Goal: Task Accomplishment & Management: Use online tool/utility

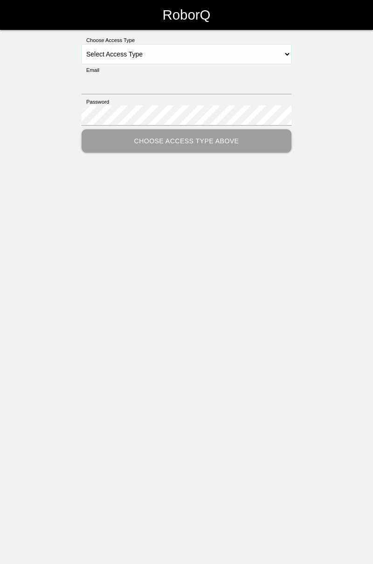
click at [289, 56] on select "Select Access Type Admin Customer Supervisor Worker" at bounding box center [187, 54] width 210 height 20
select select "Worker"
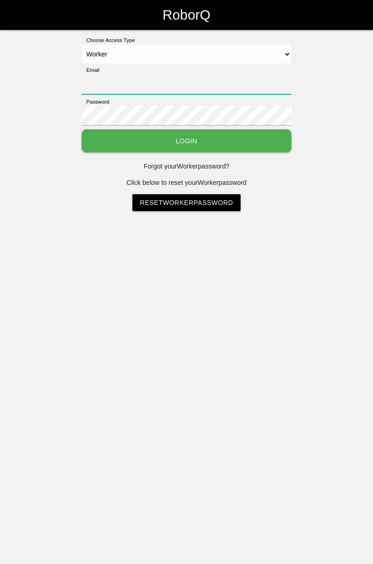
click at [178, 74] on input "Email" at bounding box center [187, 84] width 210 height 20
type input "[PERSON_NAME][EMAIL_ADDRESS][DOMAIN_NAME]"
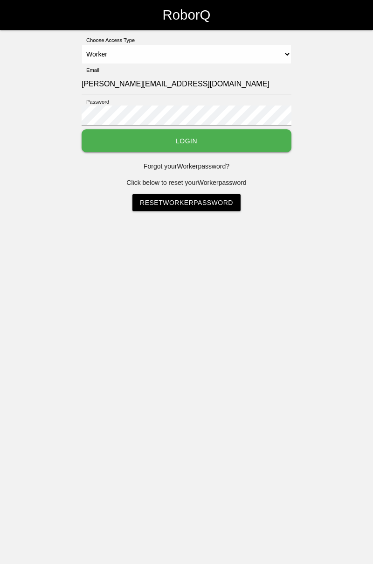
click at [82, 129] on button "Login" at bounding box center [187, 140] width 210 height 23
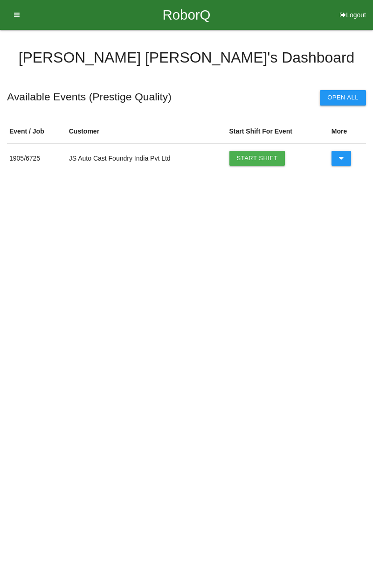
click at [265, 152] on link "Start Shift" at bounding box center [258, 158] width 56 height 15
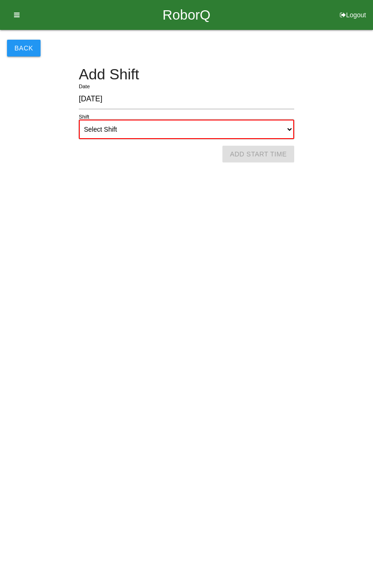
click at [286, 131] on select "Select Shift 1st Shift 2nd Shift 3rd Shift 4th Shift" at bounding box center [187, 129] width 216 height 20
select select "1"
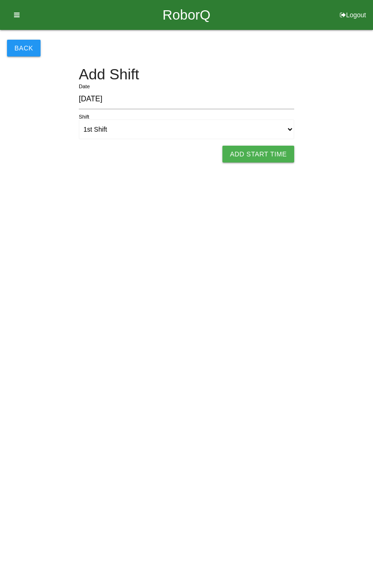
click at [258, 147] on button "Add Start Time" at bounding box center [259, 154] width 72 height 17
select select "7"
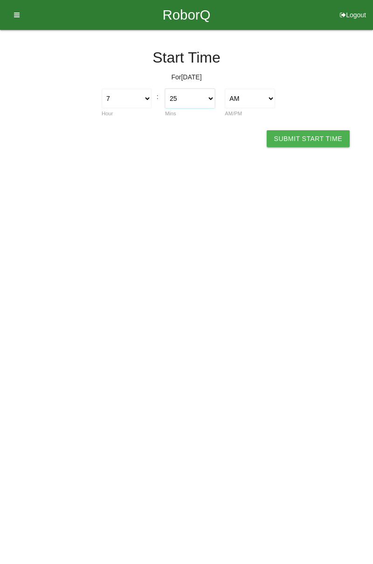
click at [213, 99] on select "00 01 02 03 04 05 06 07 08 09 10 11 12 13 14 15 16 17 18 19 20 21 22 23 24 25 2…" at bounding box center [190, 99] width 50 height 20
select select "0"
click at [317, 140] on button "Submit Start Time" at bounding box center [308, 138] width 83 height 17
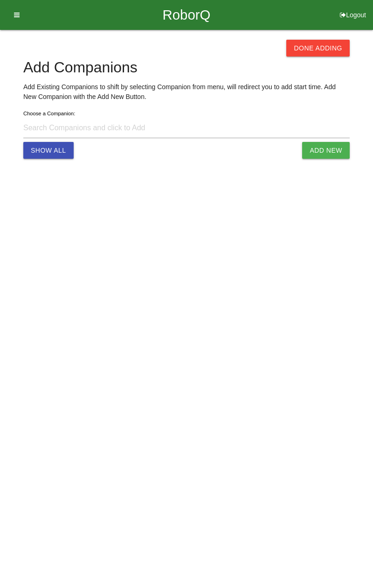
click at [321, 54] on button "Done Adding" at bounding box center [317, 48] width 63 height 17
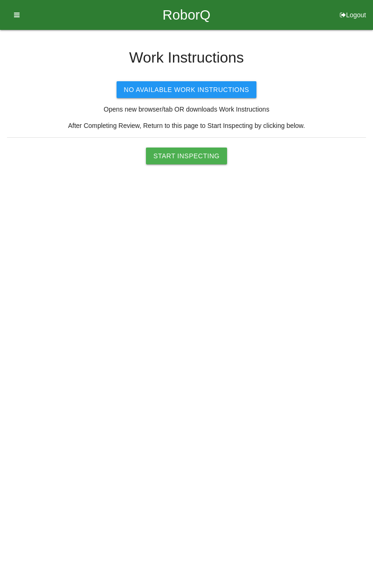
click at [208, 160] on button "Start Inspecting" at bounding box center [186, 155] width 81 height 17
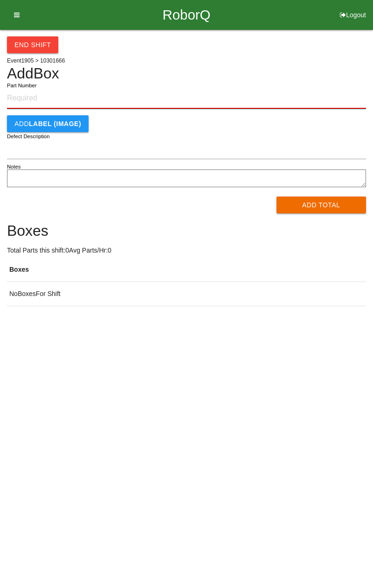
click at [51, 97] on input "Part Number" at bounding box center [186, 98] width 359 height 21
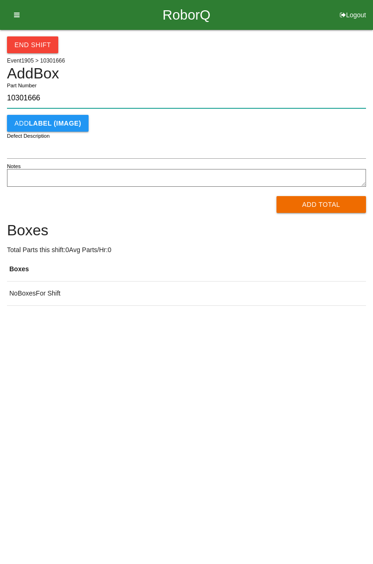
type input "10301666"
